Goal: Check status: Check status

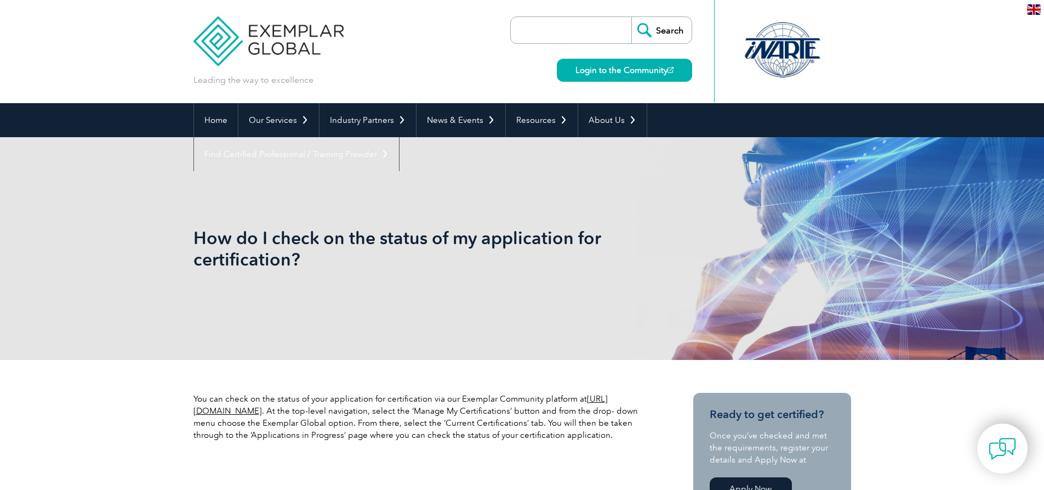
click at [530, 29] on input "search" at bounding box center [573, 30] width 115 height 26
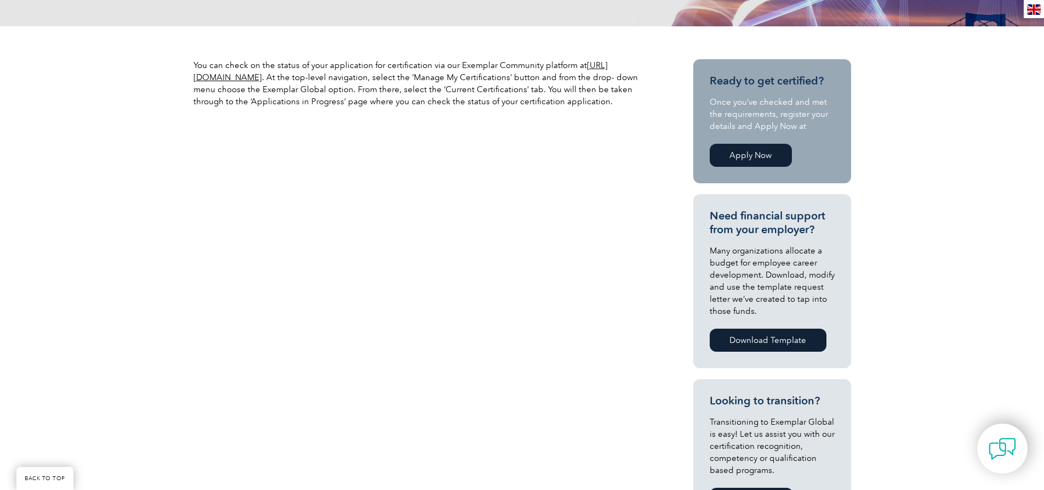
scroll to position [329, 0]
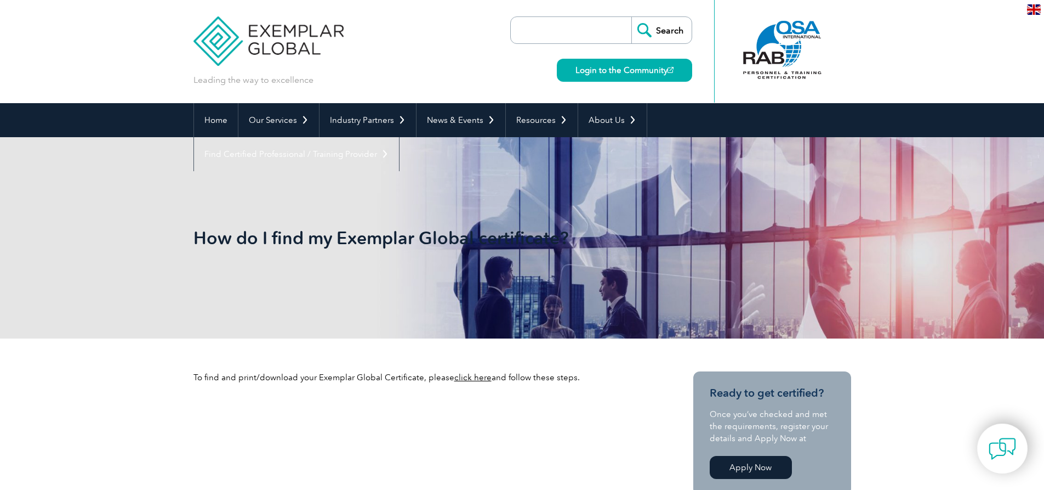
click at [622, 52] on div "Login to the Community" at bounding box center [622, 63] width 141 height 38
click at [587, 31] on input "search" at bounding box center [573, 30] width 115 height 26
type input "2509060225030201"
click at [657, 32] on input "Search" at bounding box center [662, 30] width 60 height 26
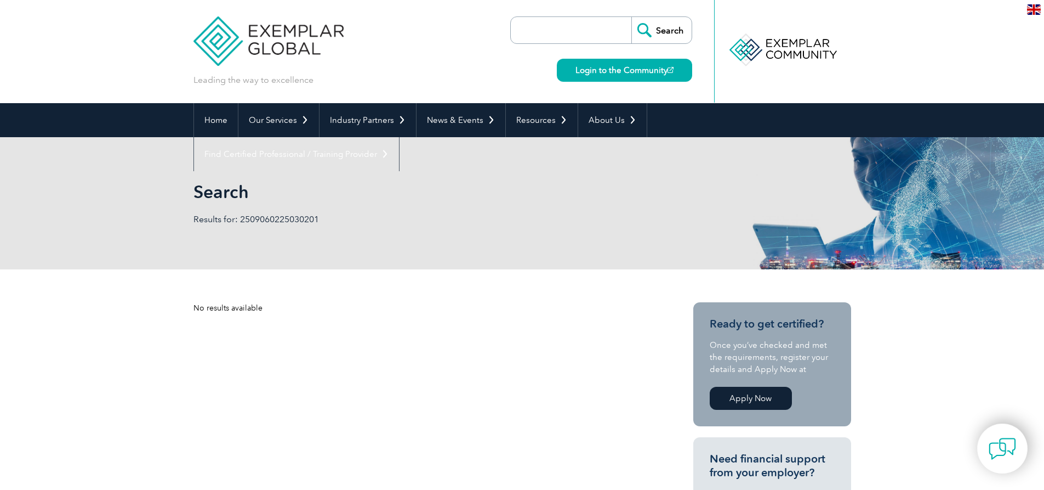
click at [430, 228] on div "Search Results for: 2509060225030201" at bounding box center [523, 203] width 658 height 132
click at [207, 306] on div "No results available" at bounding box center [424, 308] width 460 height 12
drag, startPoint x: 339, startPoint y: 293, endPoint x: 145, endPoint y: 185, distance: 221.8
click at [328, 221] on p "Results for: 2509060225030201" at bounding box center [358, 219] width 329 height 12
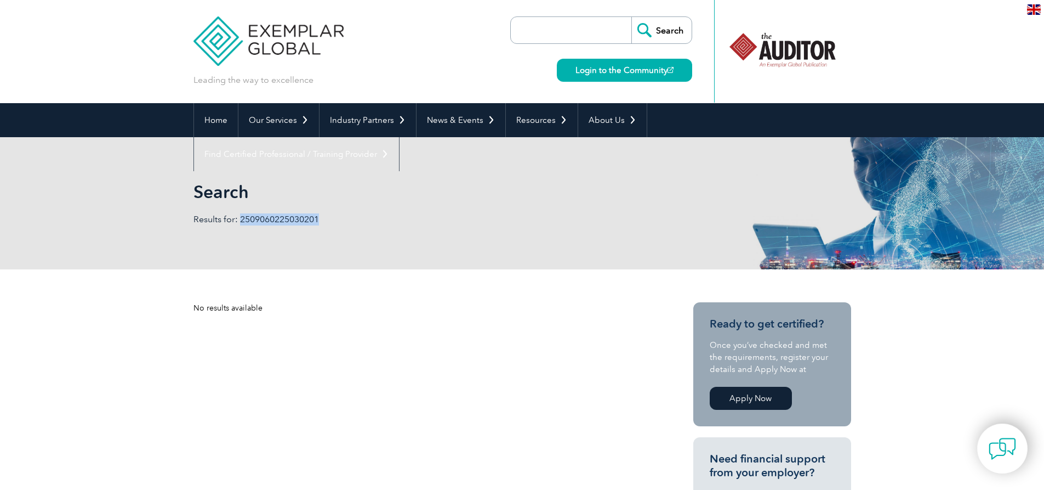
drag, startPoint x: 240, startPoint y: 219, endPoint x: 332, endPoint y: 219, distance: 92.1
click at [332, 219] on p "Results for: 2509060225030201" at bounding box center [358, 219] width 329 height 12
copy p "2509060225030201"
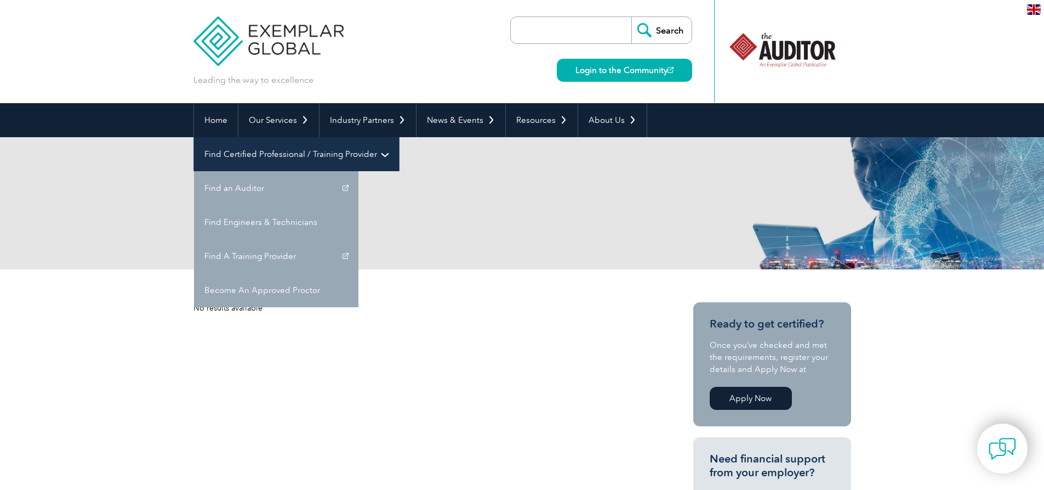
click at [399, 137] on link "Find Certified Professional / Training Provider" at bounding box center [296, 154] width 205 height 34
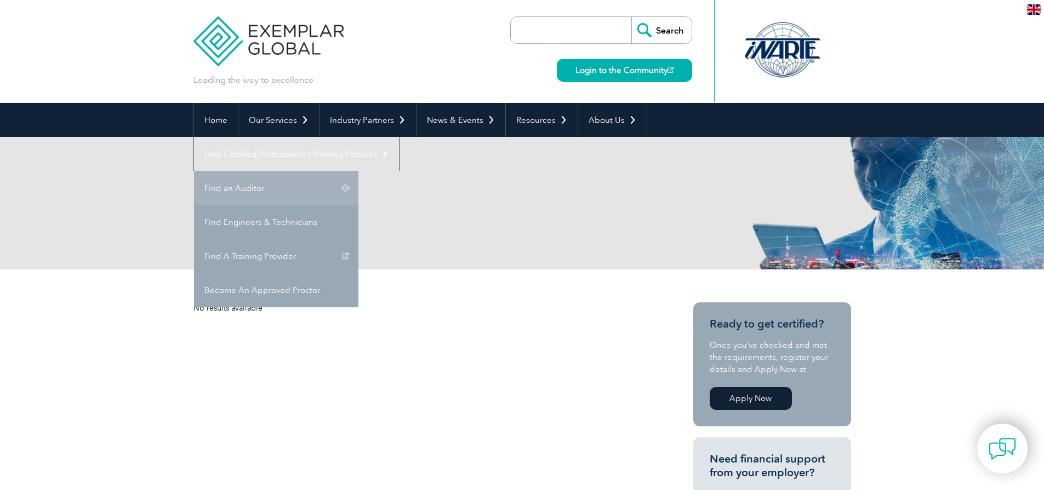
click at [359, 171] on link "Find an Auditor" at bounding box center [276, 188] width 164 height 34
